Goal: Understand process/instructions: Learn how to perform a task or action

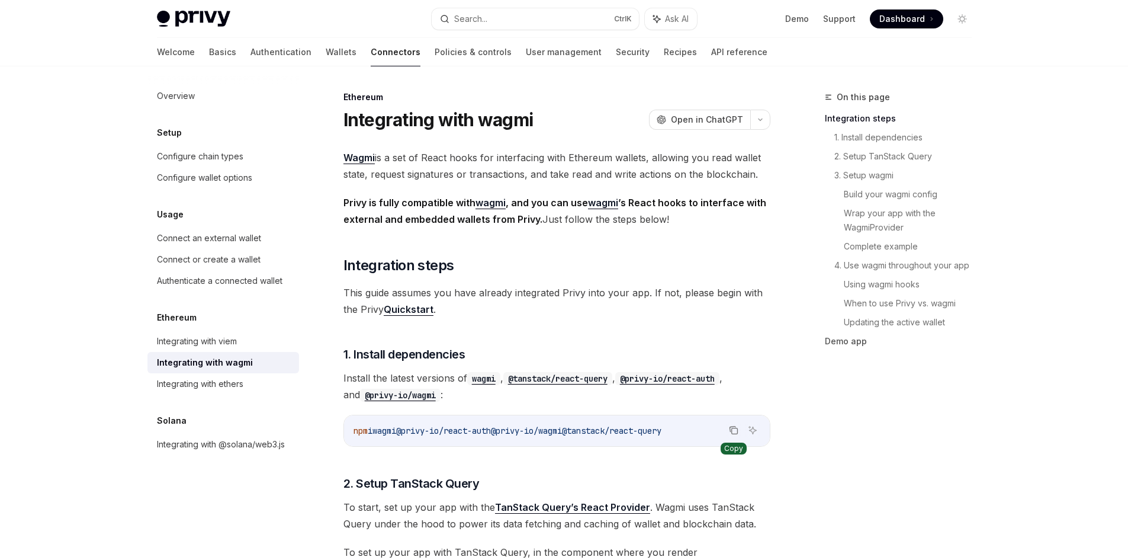
click at [733, 430] on icon "Copy the contents from the code block" at bounding box center [733, 429] width 9 height 9
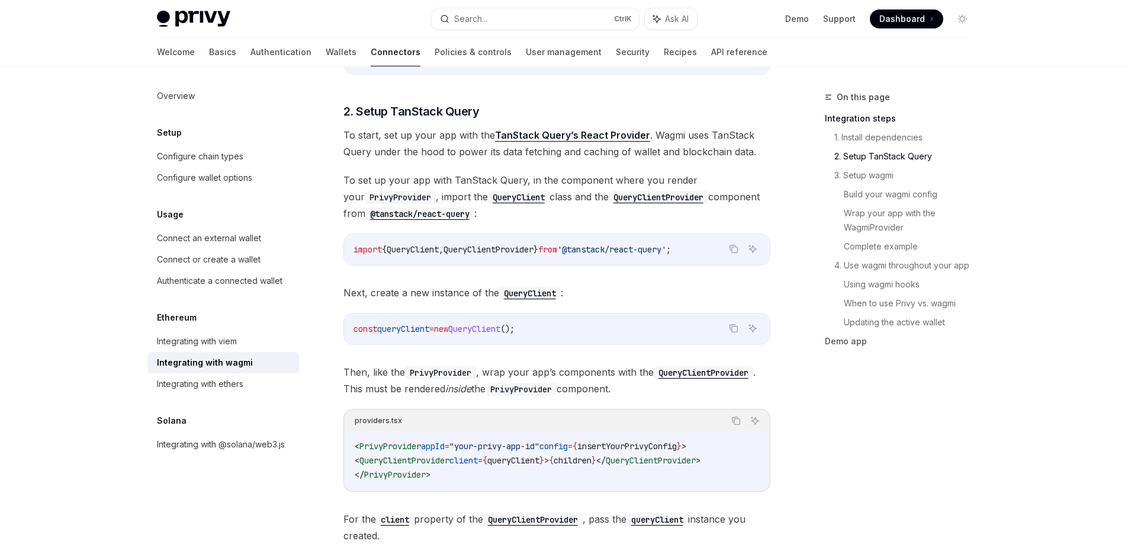
scroll to position [474, 0]
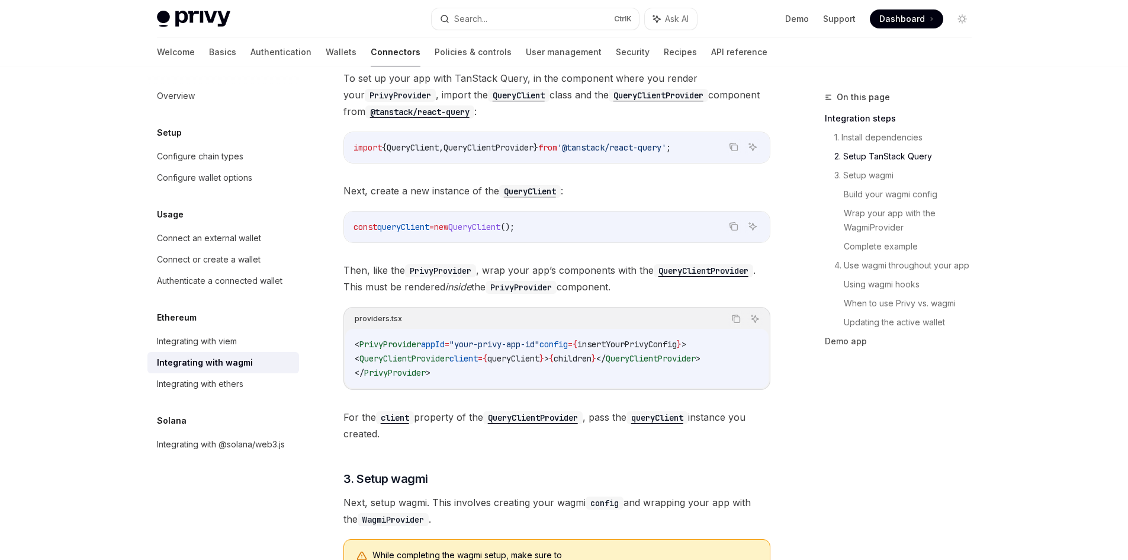
click at [531, 364] on code "< PrivyProvider appId = "your-privy-app-id" config = { insertYourPrivyConfig } …" at bounding box center [557, 358] width 404 height 43
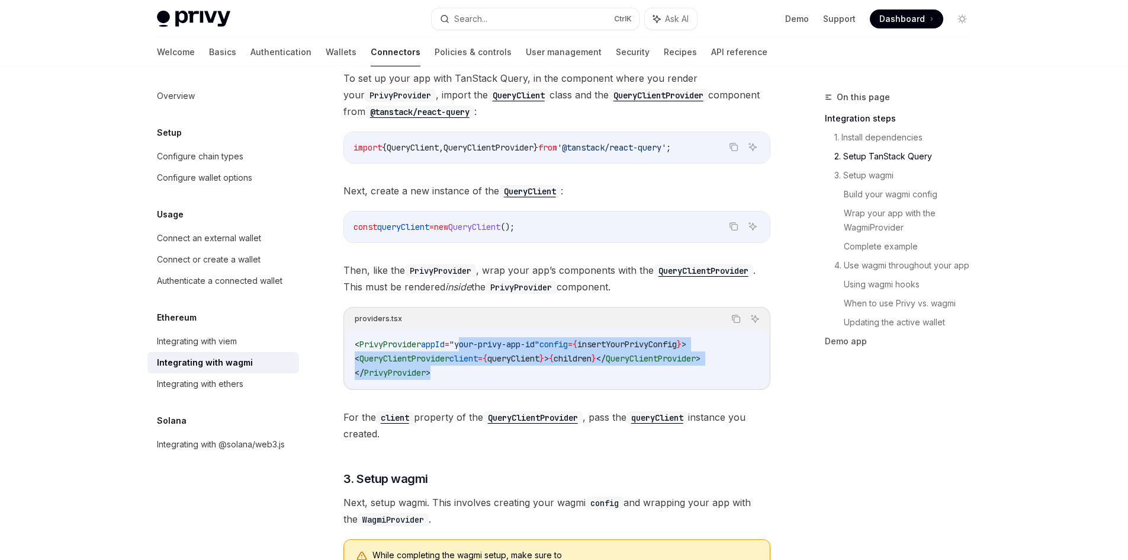
drag, startPoint x: 612, startPoint y: 366, endPoint x: 468, endPoint y: 349, distance: 144.8
click at [468, 349] on code "< PrivyProvider appId = "your-privy-app-id" config = { insertYourPrivyConfig } …" at bounding box center [557, 358] width 404 height 43
click at [526, 370] on code "< PrivyProvider appId = "your-privy-app-id" config = { insertYourPrivyConfig } …" at bounding box center [557, 358] width 404 height 43
drag, startPoint x: 454, startPoint y: 371, endPoint x: 355, endPoint y: 350, distance: 101.7
click at [355, 351] on code "< PrivyProvider appId = "your-privy-app-id" config = { insertYourPrivyConfig } …" at bounding box center [557, 358] width 404 height 43
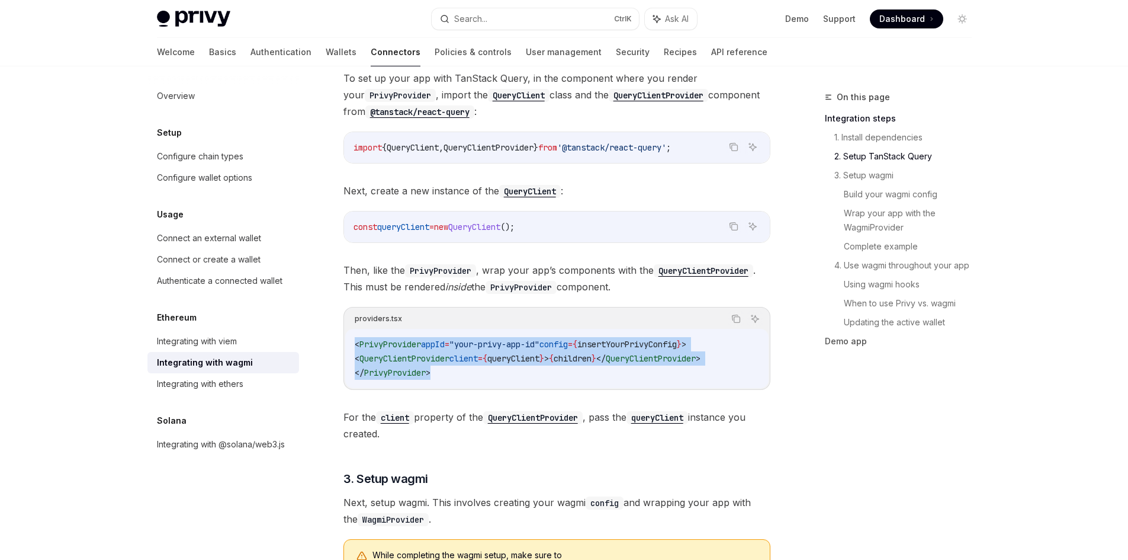
click at [361, 342] on span "PrivyProvider" at bounding box center [390, 344] width 62 height 11
drag, startPoint x: 443, startPoint y: 372, endPoint x: 349, endPoint y: 343, distance: 98.5
click at [349, 343] on div "< PrivyProvider appId = "your-privy-app-id" config = { insertYourPrivyConfig } …" at bounding box center [556, 358] width 423 height 59
click at [439, 364] on code "< PrivyProvider appId = "your-privy-app-id" config = { insertYourPrivyConfig } …" at bounding box center [557, 358] width 404 height 43
drag, startPoint x: 449, startPoint y: 371, endPoint x: 349, endPoint y: 342, distance: 104.6
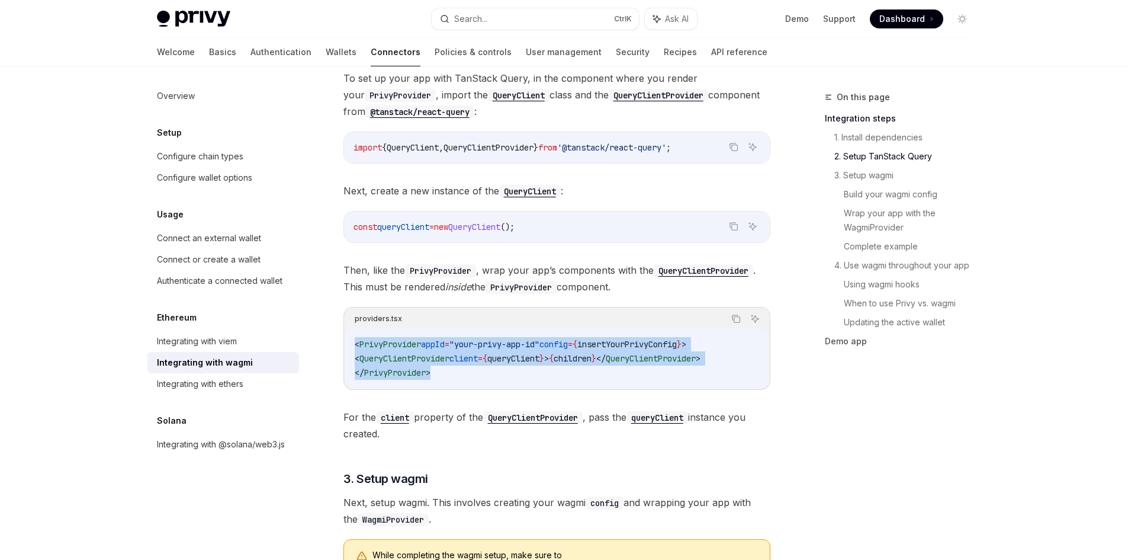
click at [349, 342] on div "< PrivyProvider appId = "your-privy-app-id" config = { insertYourPrivyConfig } …" at bounding box center [556, 358] width 423 height 59
click at [426, 372] on span "PrivyProvider" at bounding box center [395, 372] width 62 height 11
drag, startPoint x: 455, startPoint y: 375, endPoint x: 357, endPoint y: 346, distance: 102.5
click at [358, 346] on code "< PrivyProvider appId = "your-privy-app-id" config = { insertYourPrivyConfig } …" at bounding box center [557, 358] width 404 height 43
drag, startPoint x: 432, startPoint y: 360, endPoint x: 449, endPoint y: 369, distance: 18.8
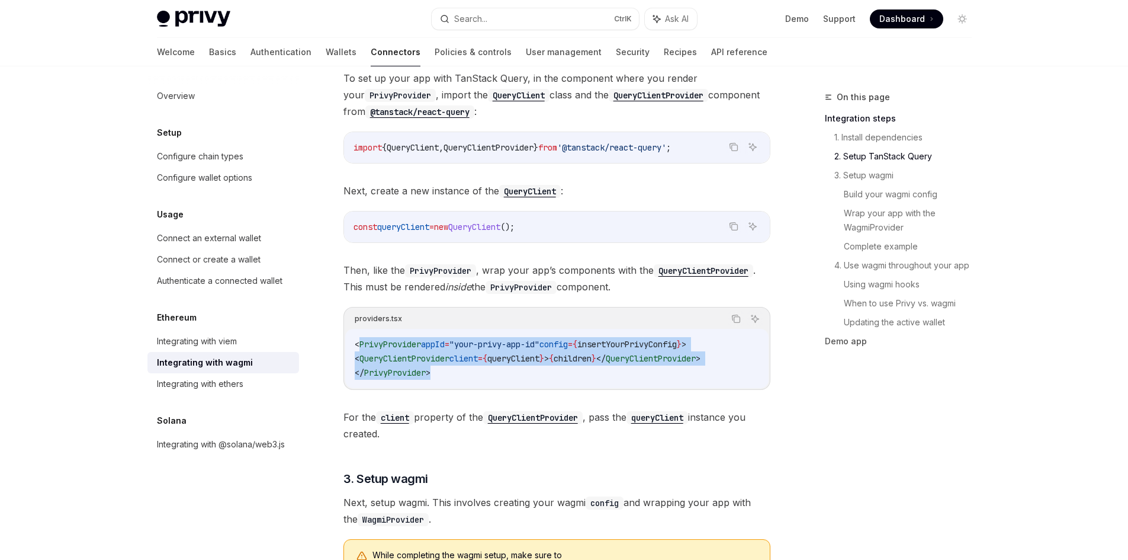
click at [433, 361] on span "QueryClientProvider" at bounding box center [404, 358] width 90 height 11
click at [448, 368] on code "< PrivyProvider appId = "your-privy-app-id" config = { insertYourPrivyConfig } …" at bounding box center [557, 358] width 404 height 43
click at [452, 372] on code "< PrivyProvider appId = "your-privy-app-id" config = { insertYourPrivyConfig } …" at bounding box center [557, 358] width 404 height 43
drag, startPoint x: 454, startPoint y: 372, endPoint x: 329, endPoint y: 351, distance: 126.7
